Goal: Information Seeking & Learning: Learn about a topic

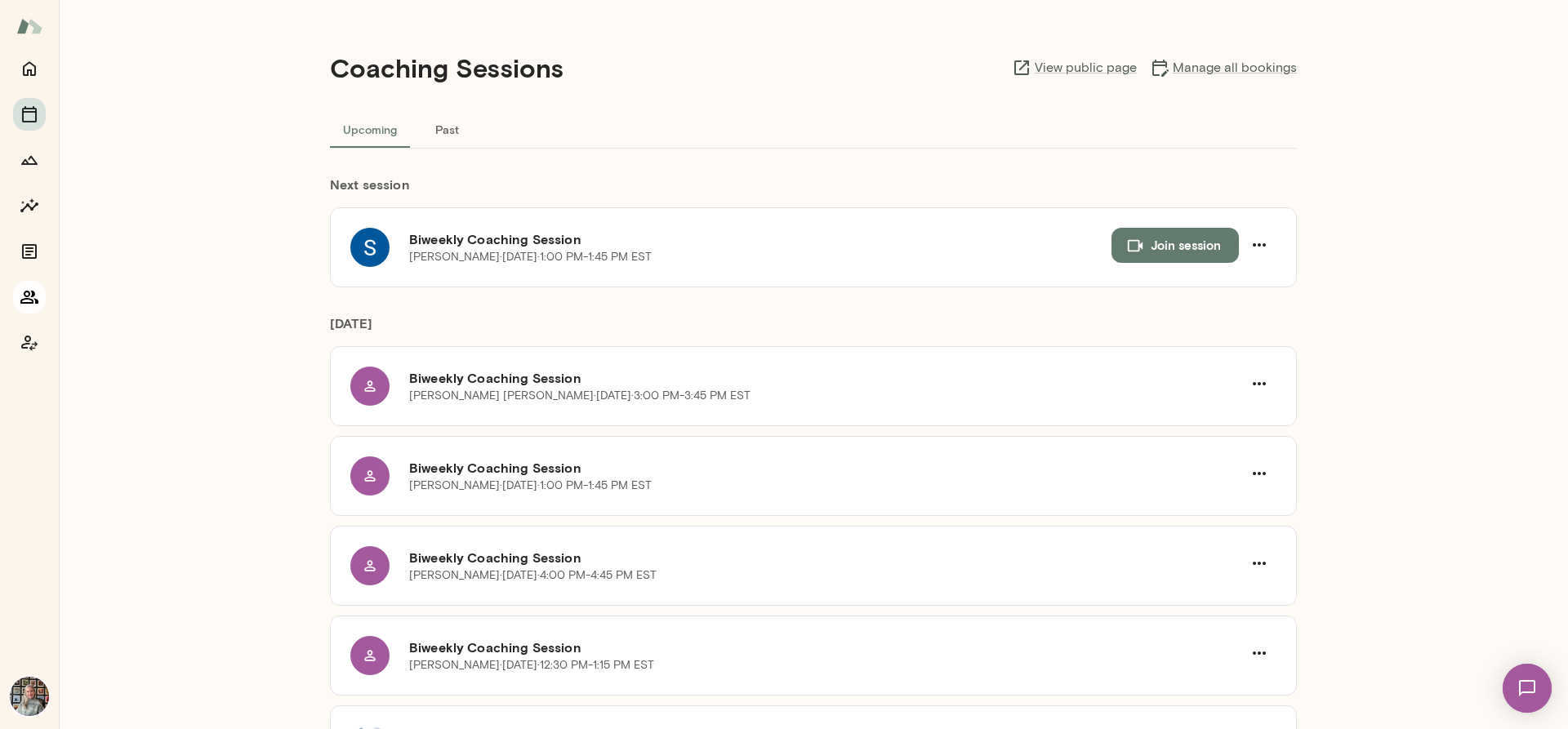
click at [25, 298] on icon "Members" at bounding box center [30, 297] width 20 height 20
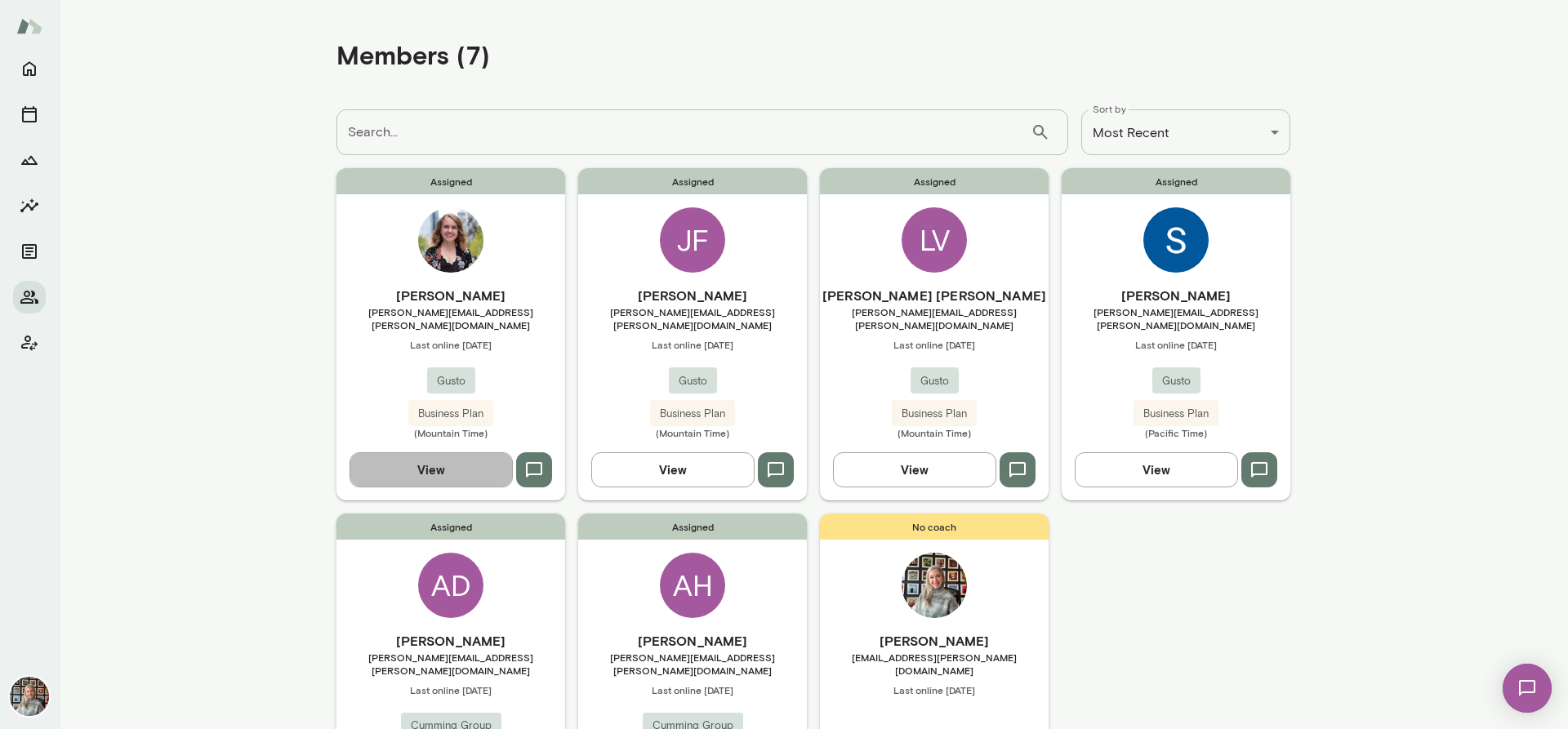
click at [377, 460] on button "View" at bounding box center [431, 470] width 163 height 34
click at [1169, 463] on button "View" at bounding box center [1156, 470] width 163 height 34
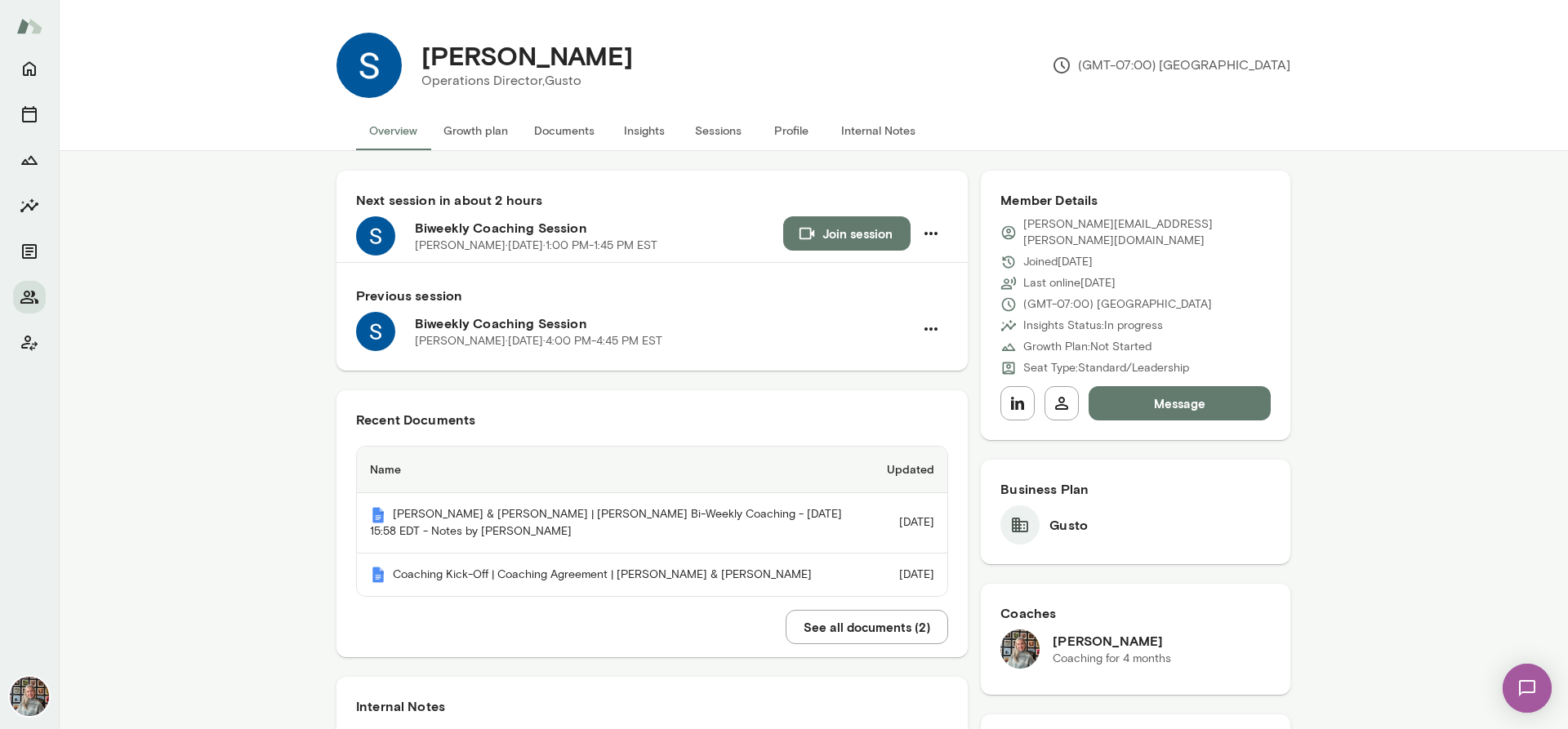
click at [631, 128] on button "Insights" at bounding box center [644, 130] width 73 height 39
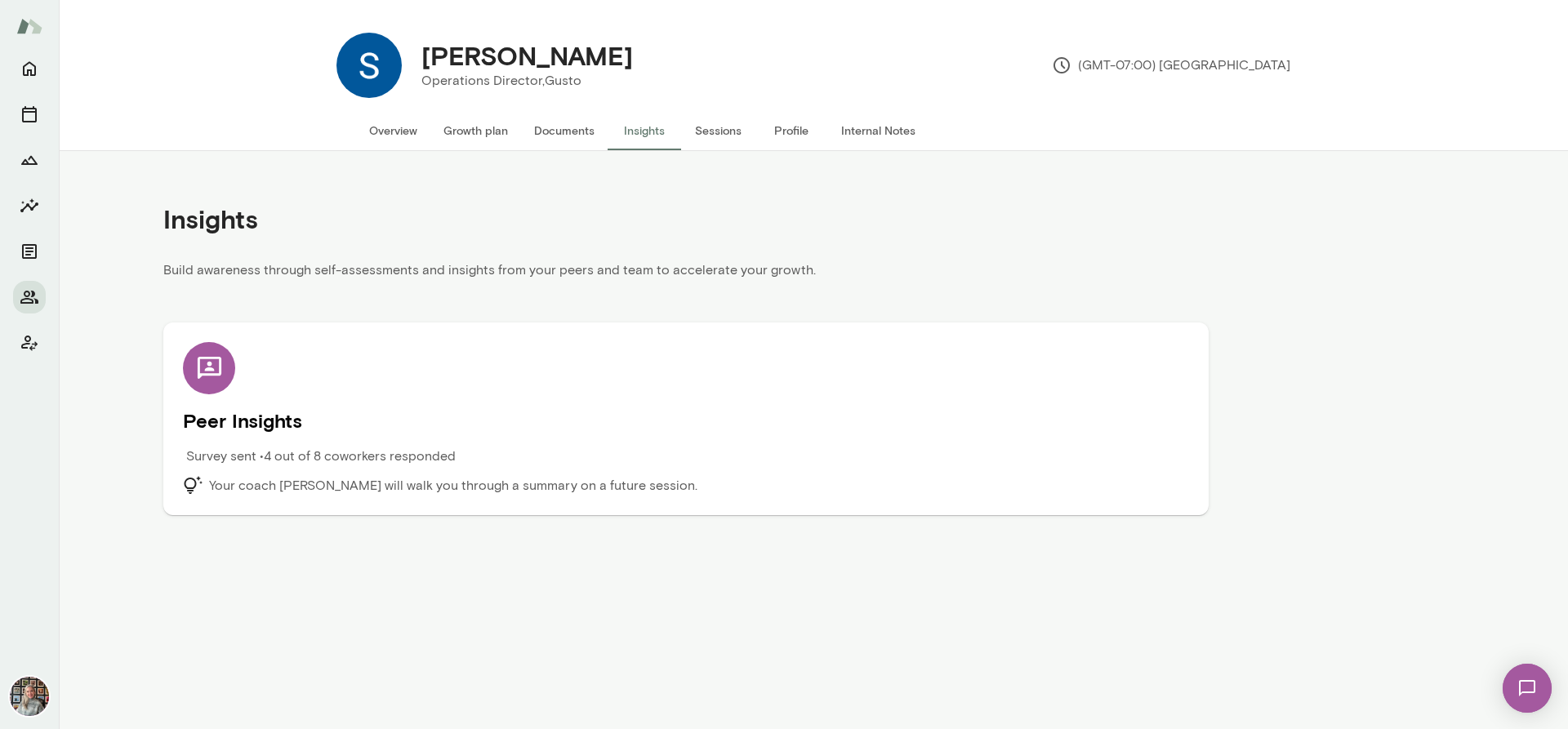
click at [277, 425] on h5 "Peer Insights" at bounding box center [687, 420] width 1007 height 26
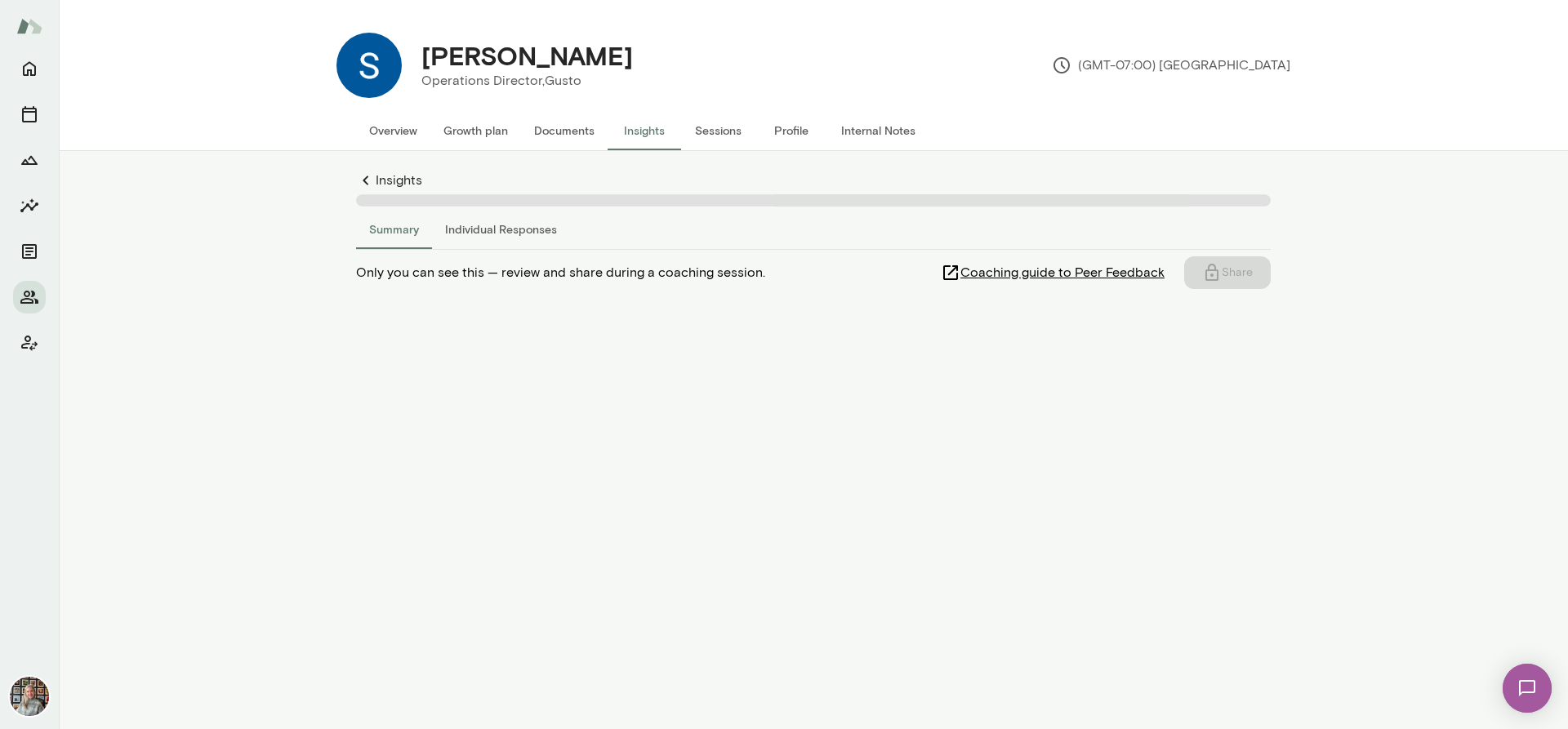
click at [498, 228] on button "Individual Responses" at bounding box center [501, 228] width 138 height 39
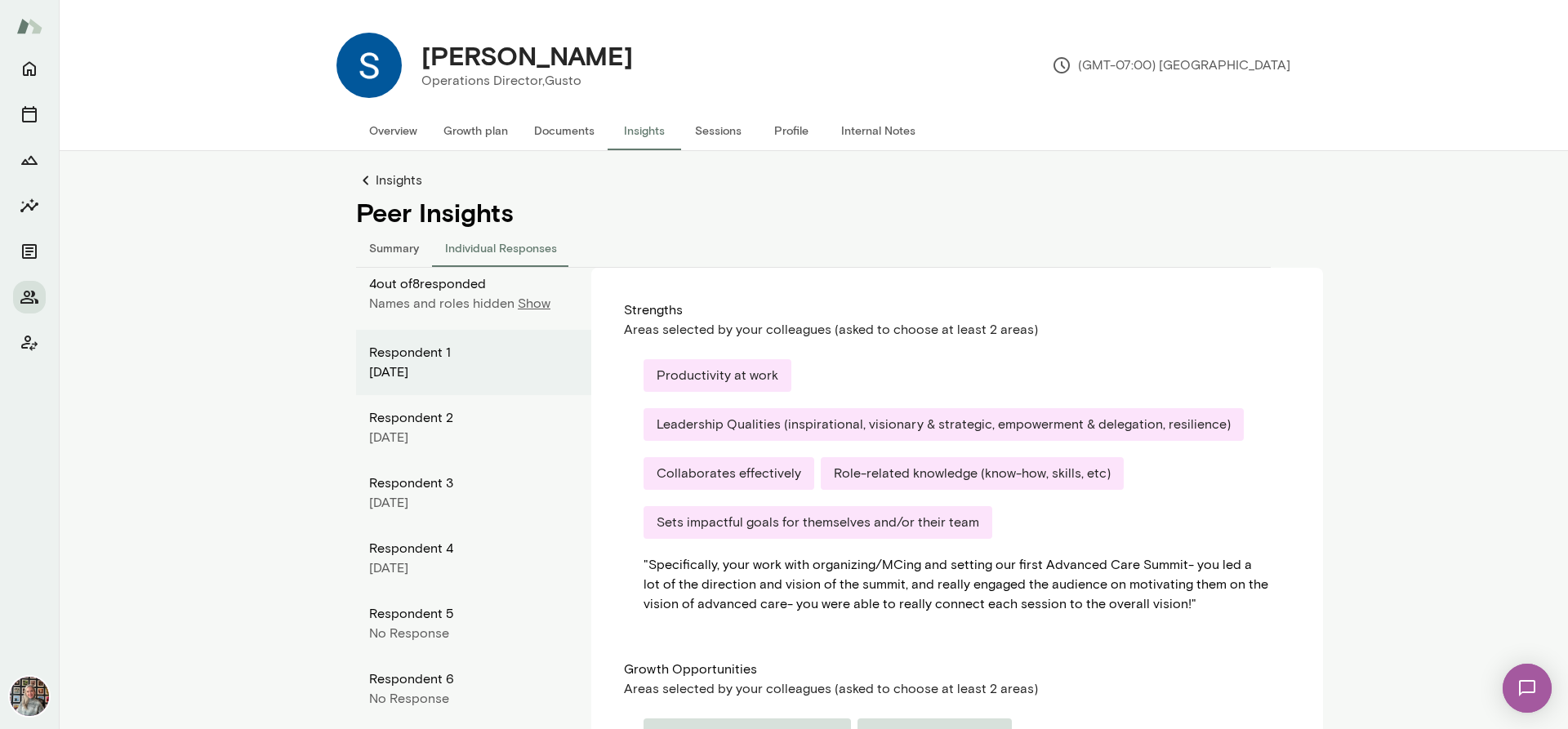
click at [525, 300] on p "Show" at bounding box center [534, 304] width 33 height 20
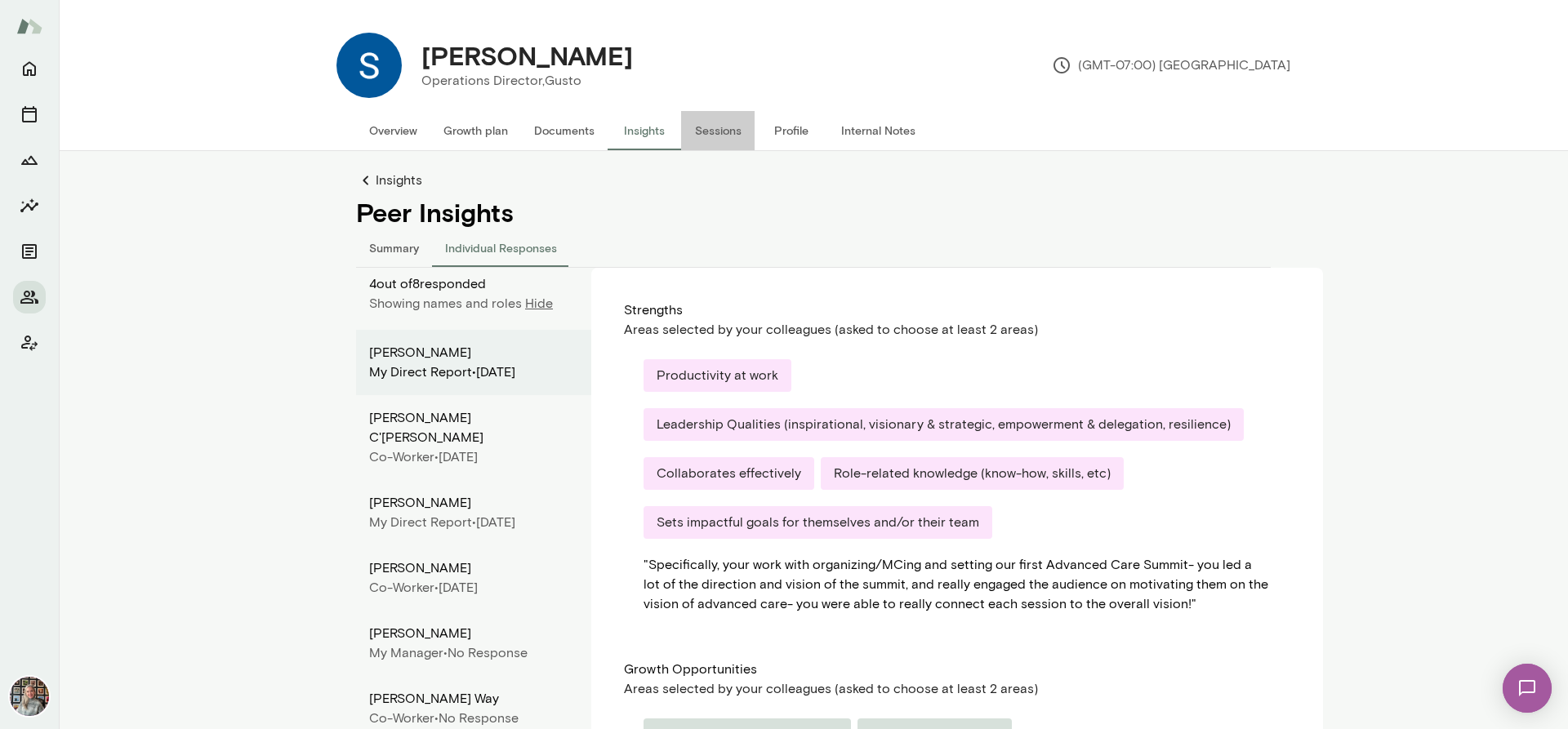
click at [716, 128] on button "Sessions" at bounding box center [717, 130] width 73 height 39
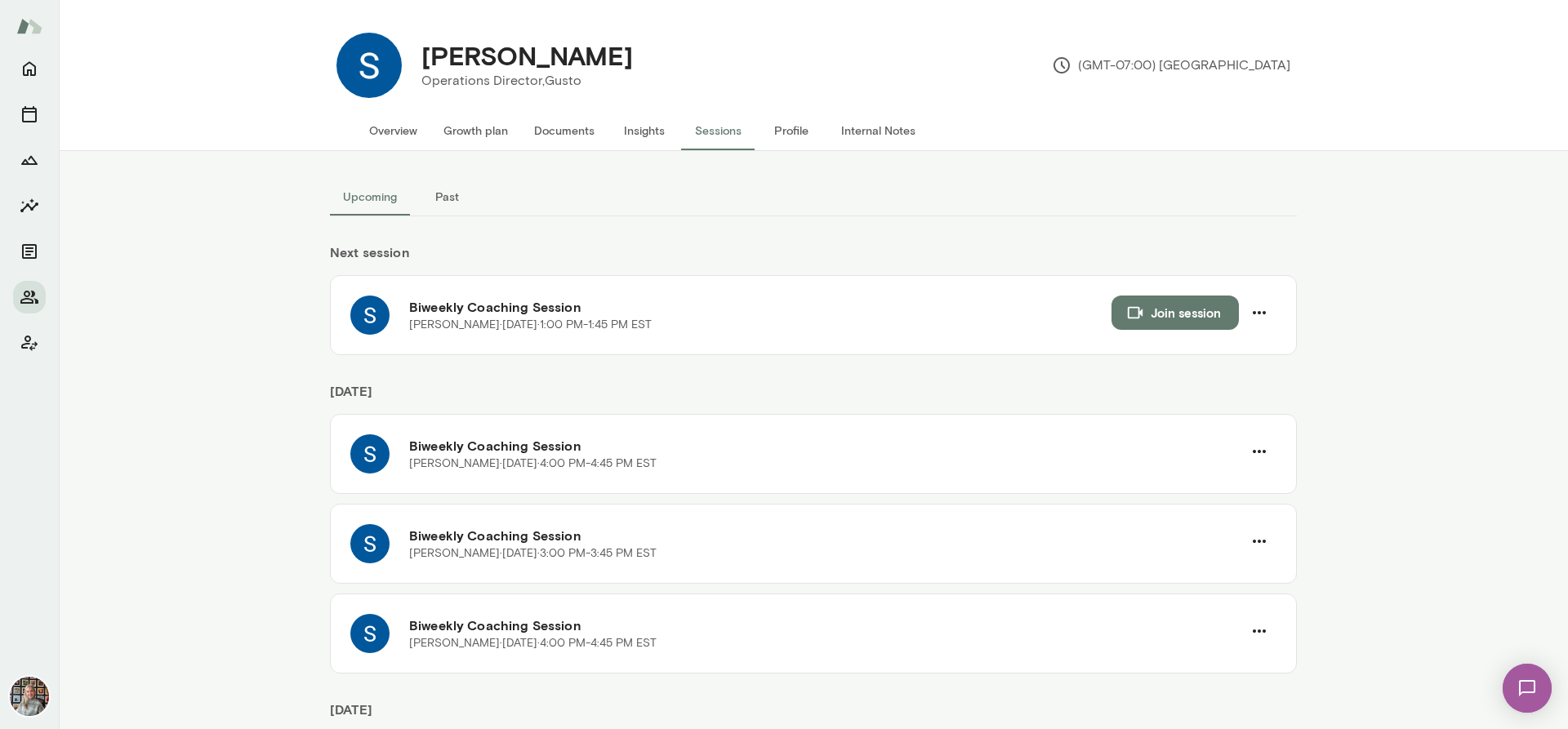
click at [565, 132] on button "Documents" at bounding box center [564, 130] width 86 height 39
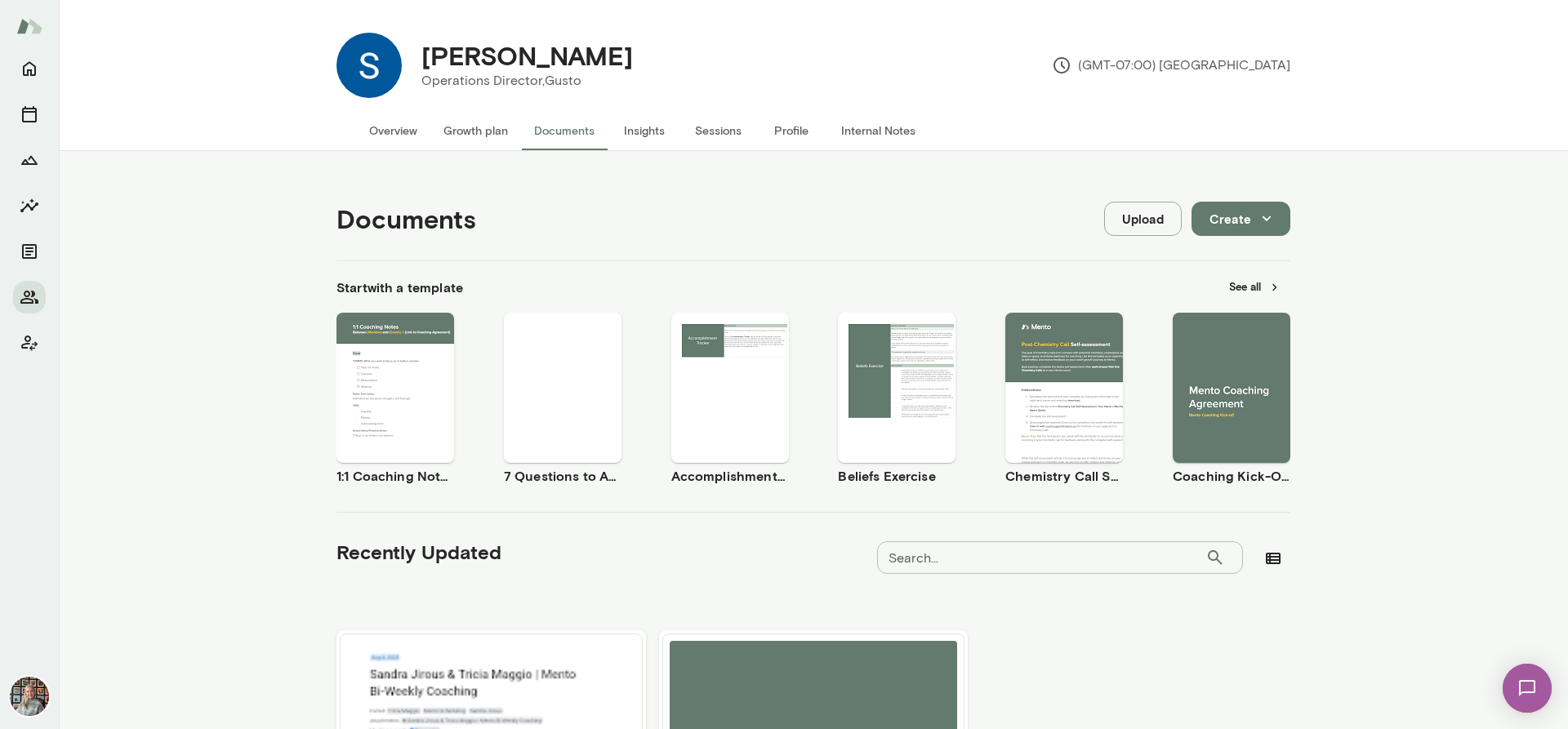
scroll to position [242, 0]
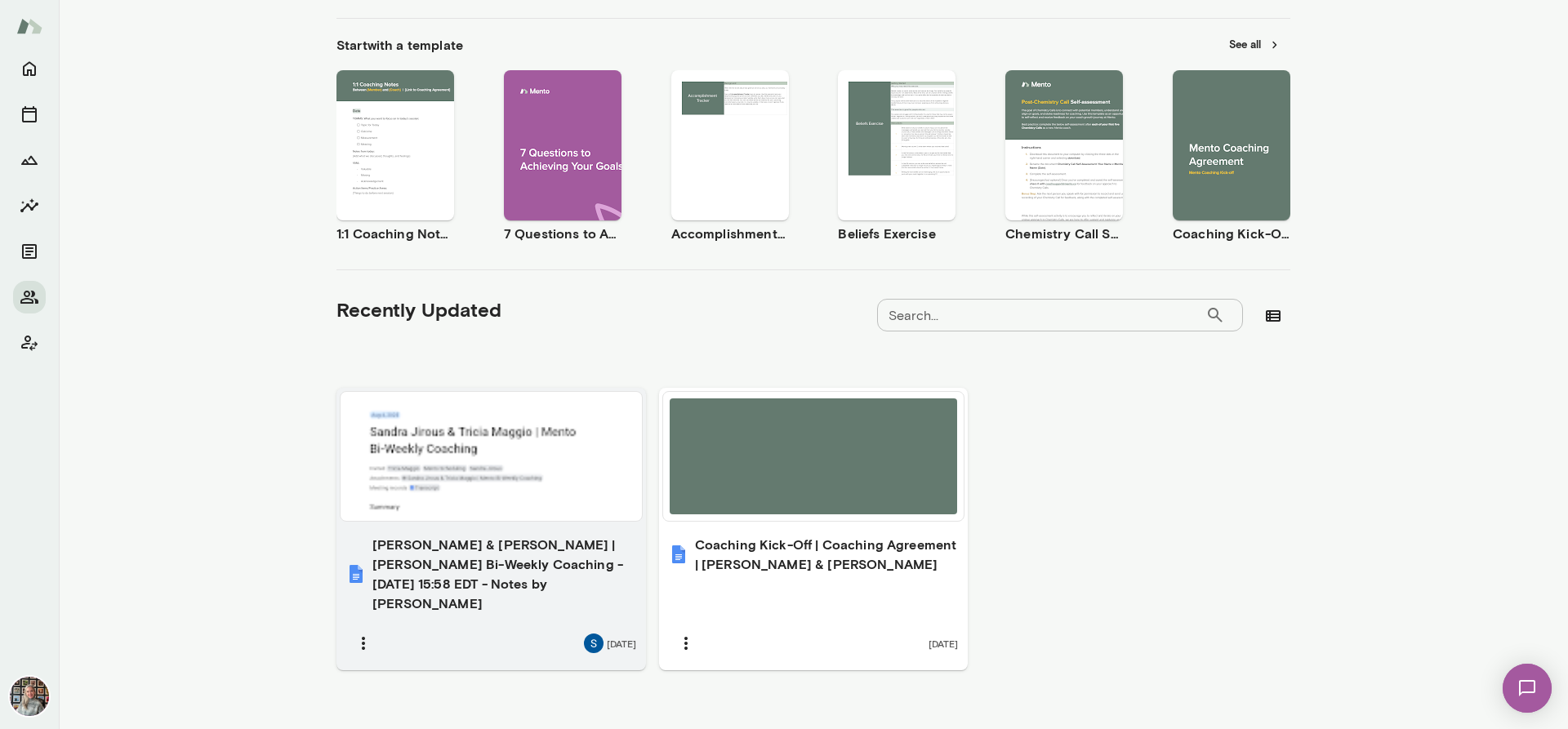
click at [474, 567] on h6 "[PERSON_NAME] & [PERSON_NAME] | [PERSON_NAME] Bi-Weekly Coaching - [DATE] 15:58…" at bounding box center [504, 574] width 264 height 78
